Goal: Task Accomplishment & Management: Complete application form

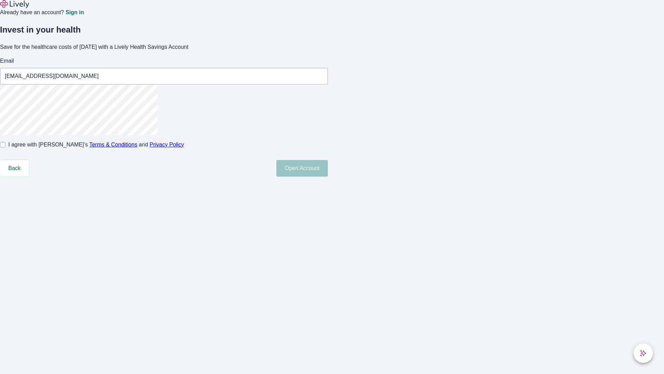
click at [6, 147] on input "I agree with Lively’s Terms & Conditions and Privacy Policy" at bounding box center [3, 145] width 6 height 6
checkbox input "true"
click at [328, 176] on button "Open Account" at bounding box center [302, 168] width 52 height 17
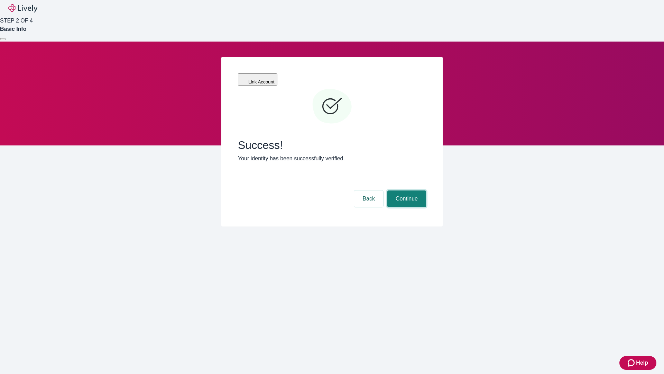
click at [406, 190] on button "Continue" at bounding box center [406, 198] width 39 height 17
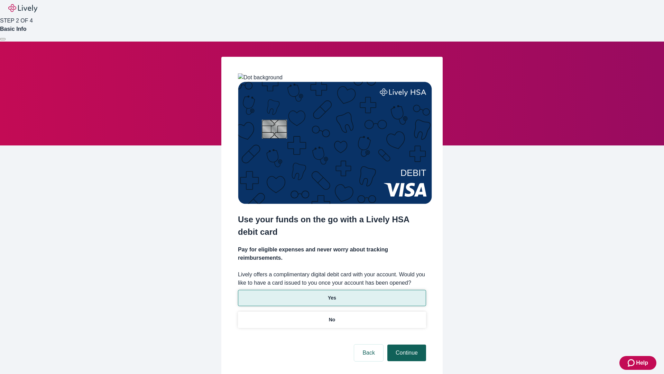
click at [332, 316] on p "No" at bounding box center [332, 319] width 7 height 7
click at [406, 344] on button "Continue" at bounding box center [406, 352] width 39 height 17
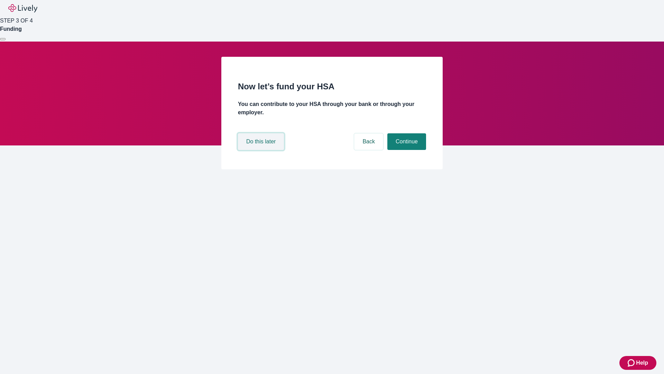
click at [262, 150] on button "Do this later" at bounding box center [261, 141] width 46 height 17
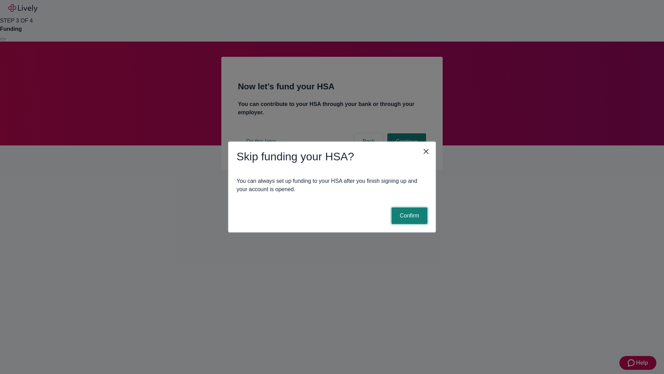
click at [409, 215] on button "Confirm" at bounding box center [410, 215] width 36 height 17
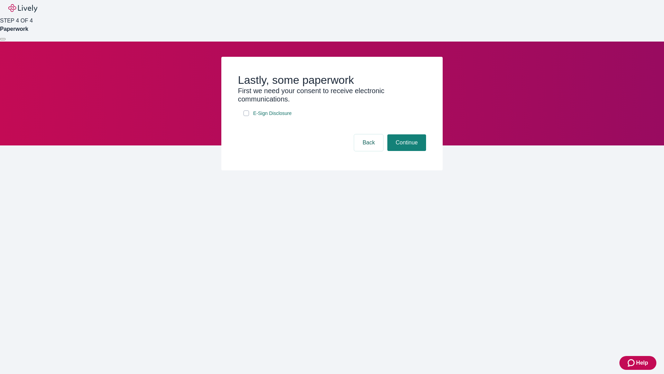
click at [246, 116] on input "E-Sign Disclosure" at bounding box center [247, 113] width 6 height 6
checkbox input "true"
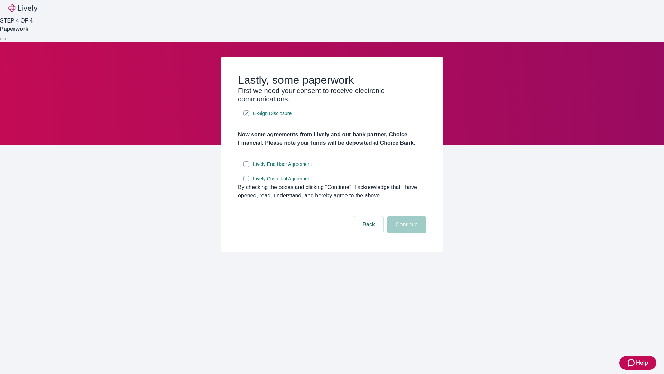
click at [246, 167] on input "Lively End User Agreement" at bounding box center [247, 164] width 6 height 6
checkbox input "true"
click at [246, 181] on input "Lively Custodial Agreement" at bounding box center [247, 179] width 6 height 6
checkbox input "true"
click at [406, 233] on button "Continue" at bounding box center [406, 224] width 39 height 17
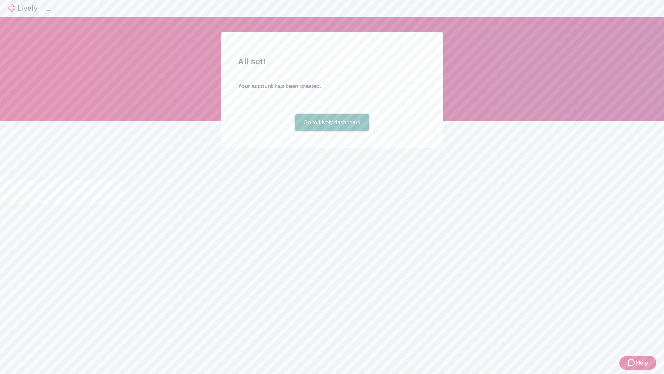
click at [332, 131] on link "Go to Lively dashboard" at bounding box center [332, 122] width 74 height 17
